Goal: Task Accomplishment & Management: Use online tool/utility

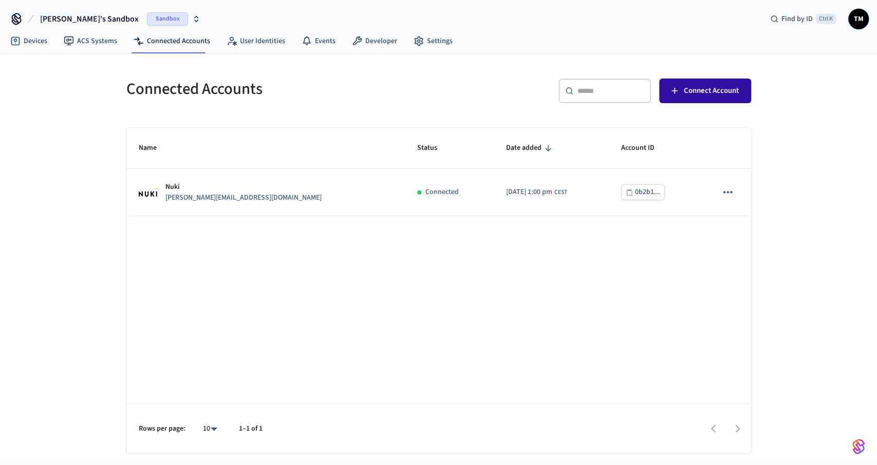
click at [682, 91] on button "Connect Account" at bounding box center [705, 91] width 92 height 25
click at [423, 40] on link "Settings" at bounding box center [432, 41] width 55 height 18
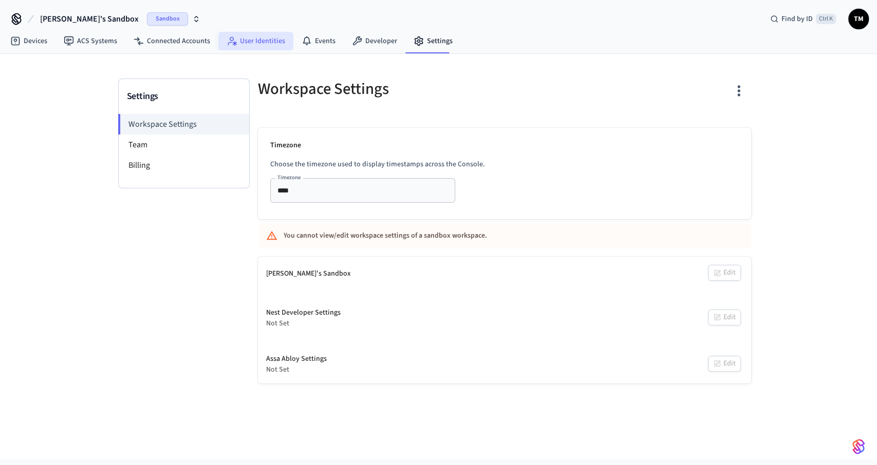
click at [251, 45] on link "User Identities" at bounding box center [255, 41] width 75 height 18
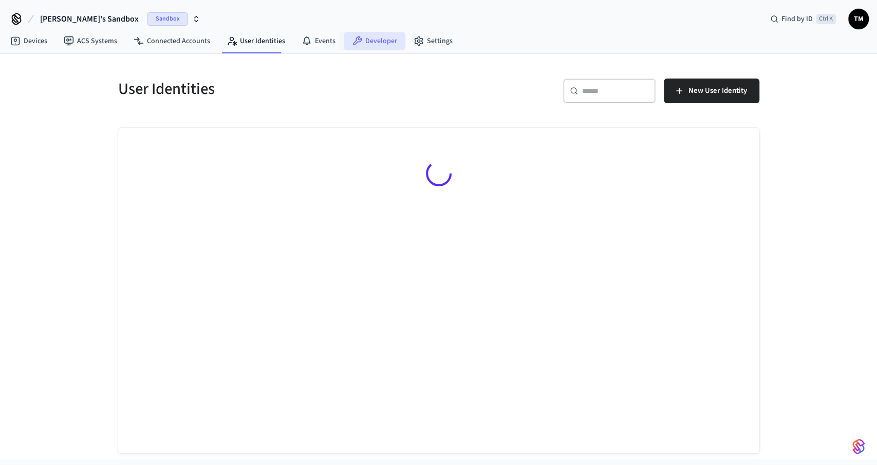
click at [369, 42] on link "Developer" at bounding box center [375, 41] width 62 height 18
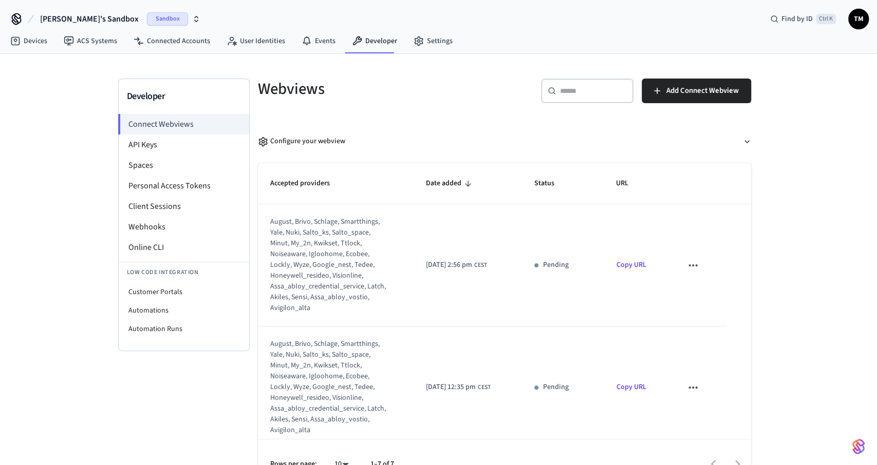
click at [689, 265] on icon "sticky table" at bounding box center [692, 265] width 13 height 13
click at [435, 299] on div at bounding box center [438, 232] width 877 height 465
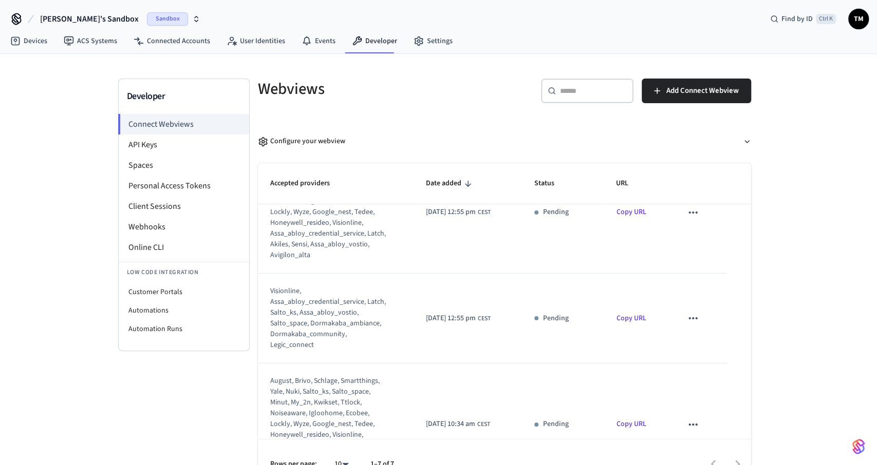
scroll to position [588, 0]
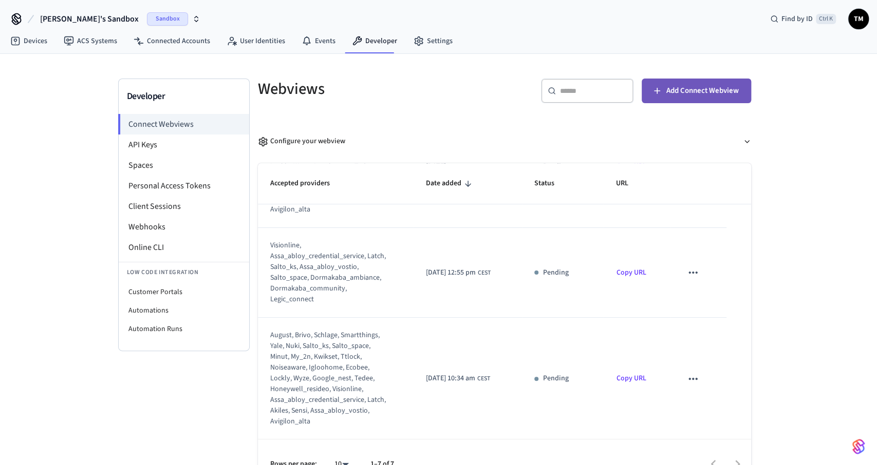
click at [675, 92] on span "Add Connect Webview" at bounding box center [702, 90] width 72 height 13
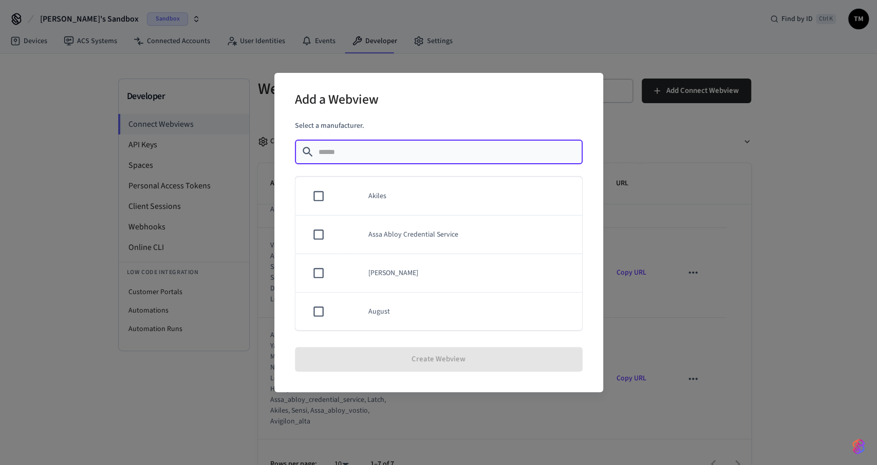
click at [371, 156] on input "text" at bounding box center [447, 152] width 258 height 10
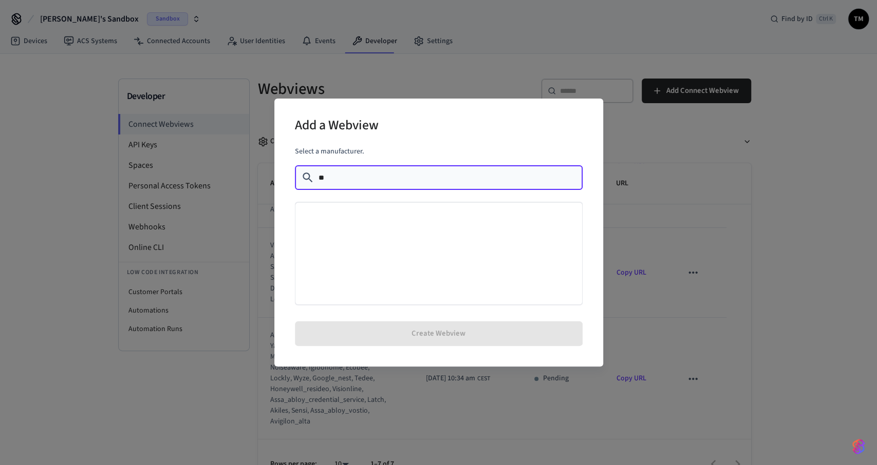
type input "*"
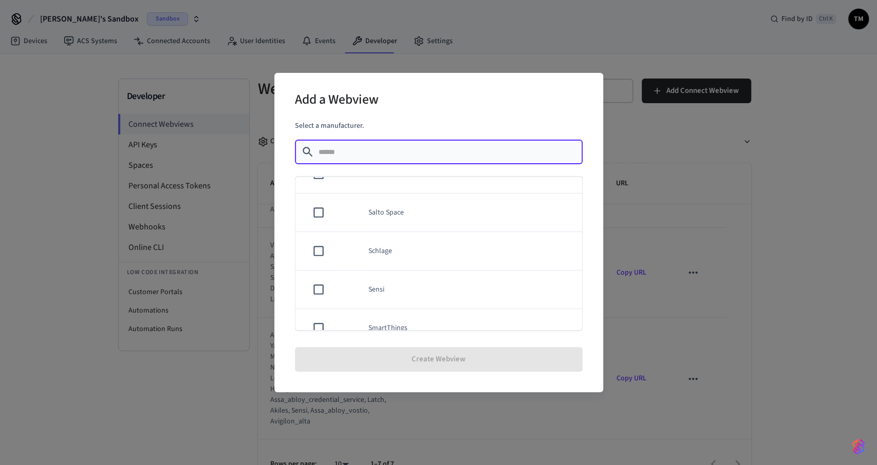
scroll to position [883, 0]
click at [874, 326] on div "Add a Webview Select a manufacturer. ​ ​ Akiles Assa Abloy Credential Service A…" at bounding box center [438, 232] width 877 height 465
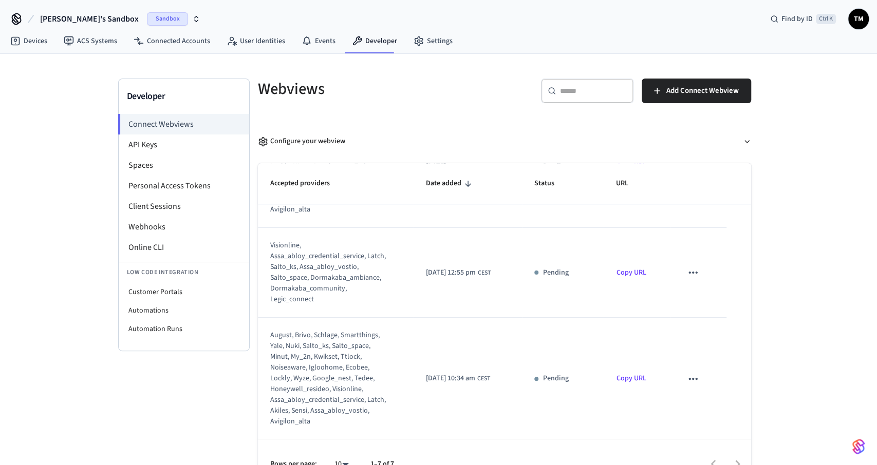
click at [629, 273] on link "Copy URL" at bounding box center [631, 273] width 30 height 10
click at [175, 144] on li "API Keys" at bounding box center [184, 145] width 130 height 21
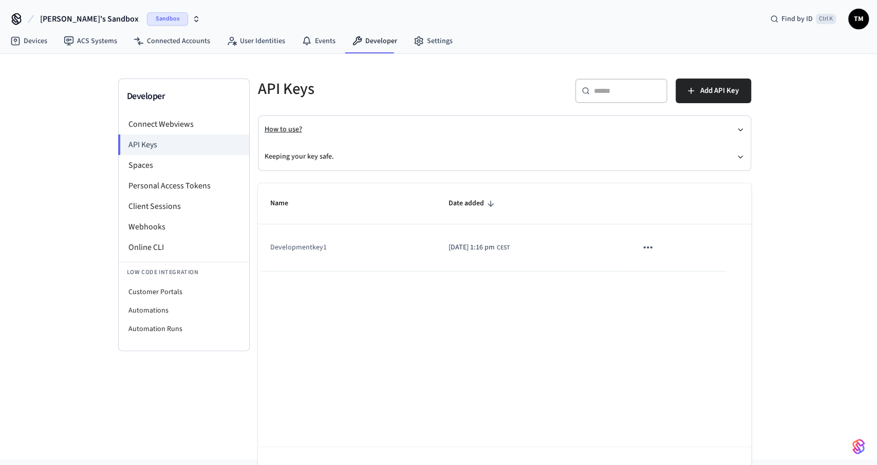
click at [317, 130] on button "How to use?" at bounding box center [505, 129] width 480 height 27
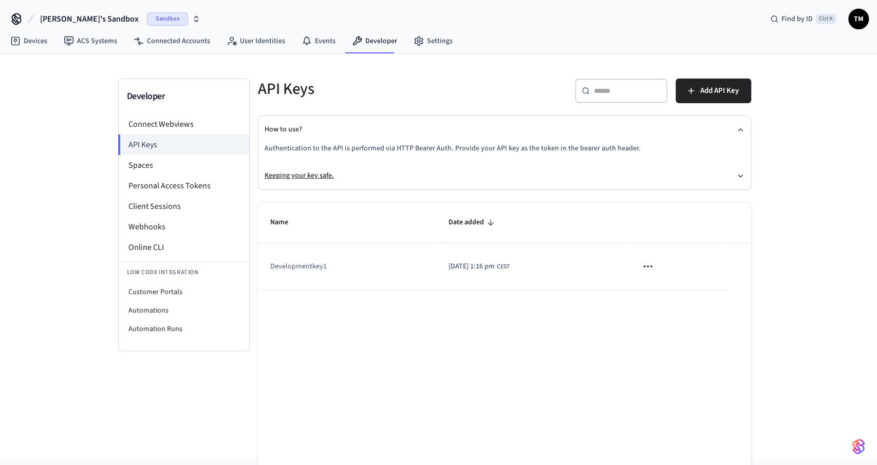
click at [332, 177] on button "Keeping your key safe." at bounding box center [505, 175] width 480 height 27
